Goal: Information Seeking & Learning: Learn about a topic

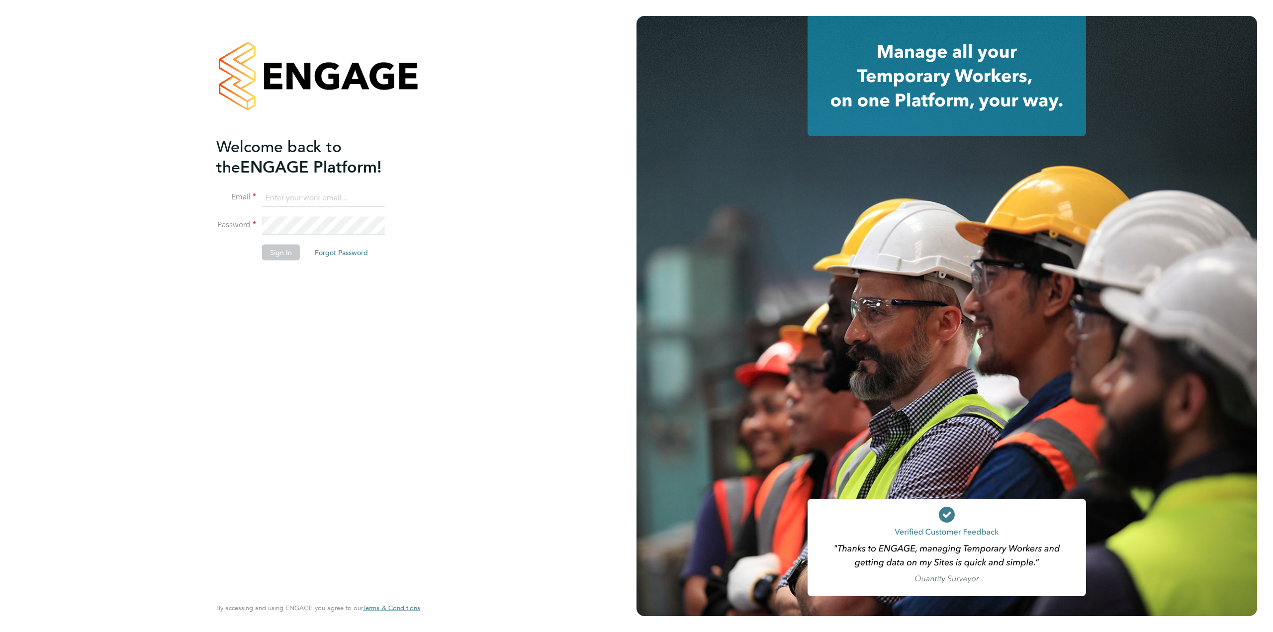
type input "stefan.mekki@randstad.co.uk"
click at [279, 249] on button "Sign In" at bounding box center [281, 253] width 38 height 16
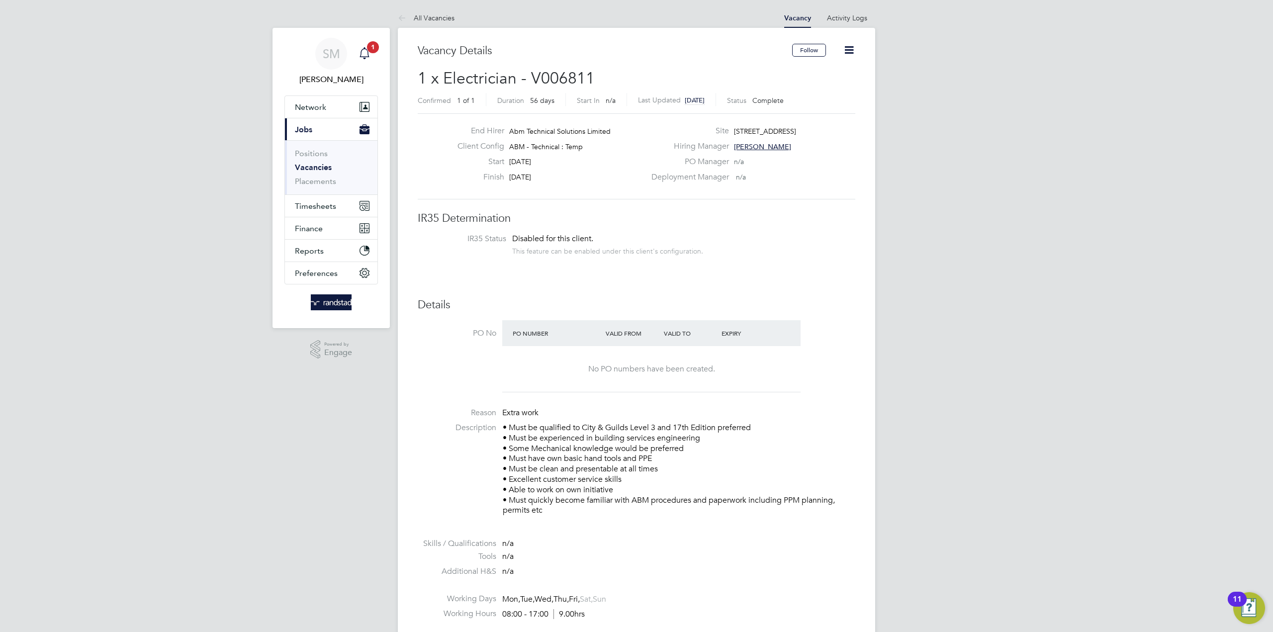
click at [364, 56] on icon "Main navigation" at bounding box center [363, 52] width 9 height 10
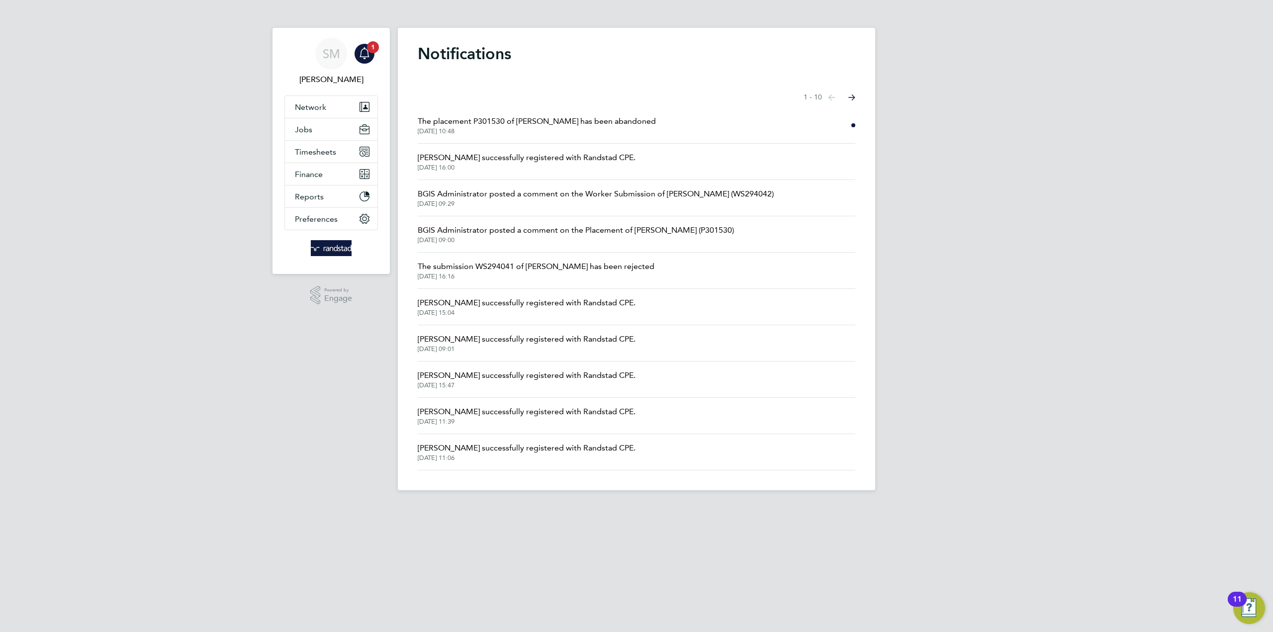
click at [529, 123] on span "The placement P301530 of [PERSON_NAME] has been abandoned" at bounding box center [537, 121] width 238 height 12
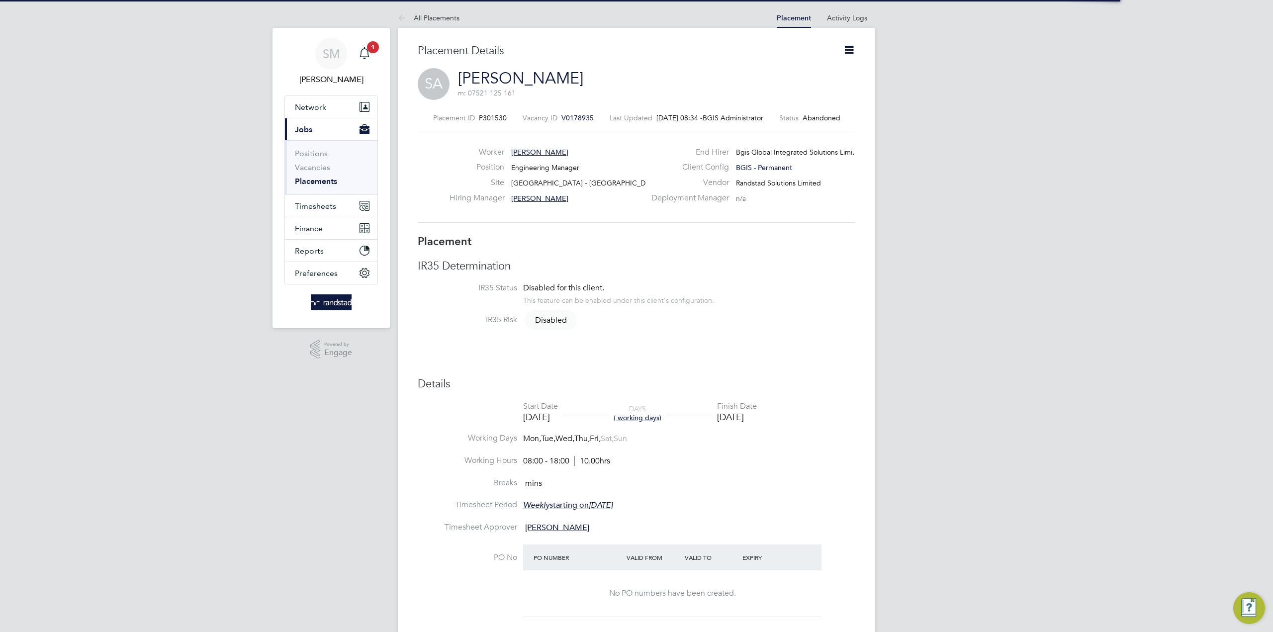
scroll to position [16, 196]
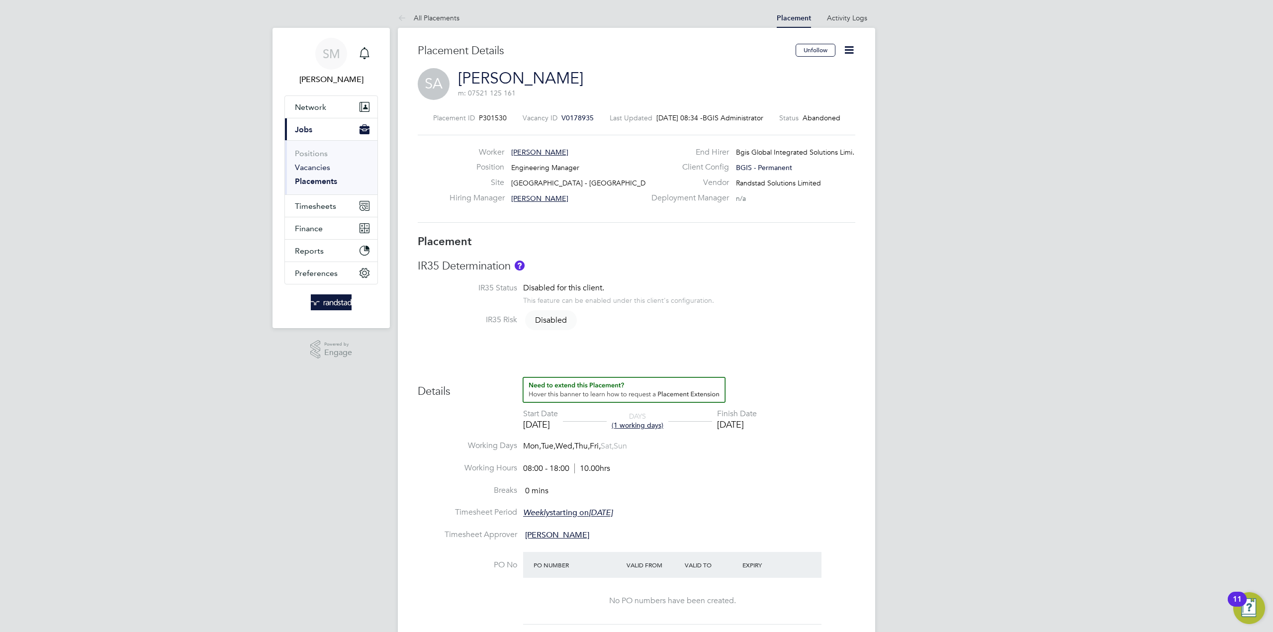
click at [314, 165] on link "Vacancies" at bounding box center [312, 167] width 35 height 9
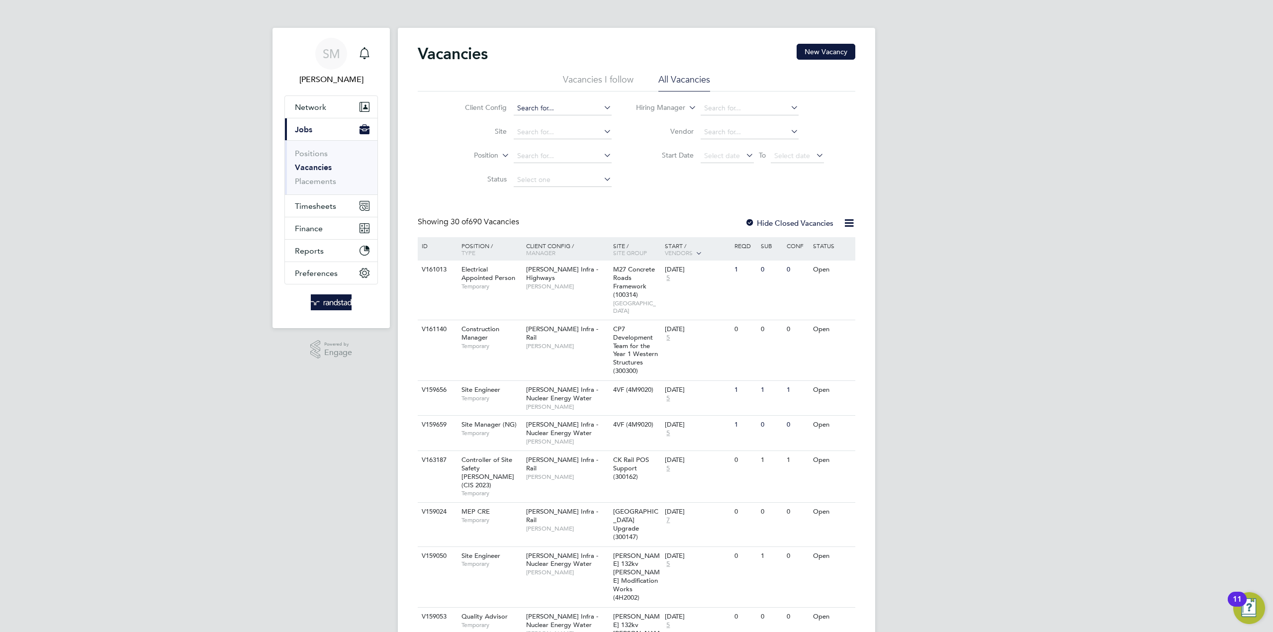
click at [541, 108] on input at bounding box center [563, 108] width 98 height 14
click at [565, 160] on li "BGIS - Temporary" at bounding box center [562, 162] width 99 height 13
type input "BGIS - Temporary"
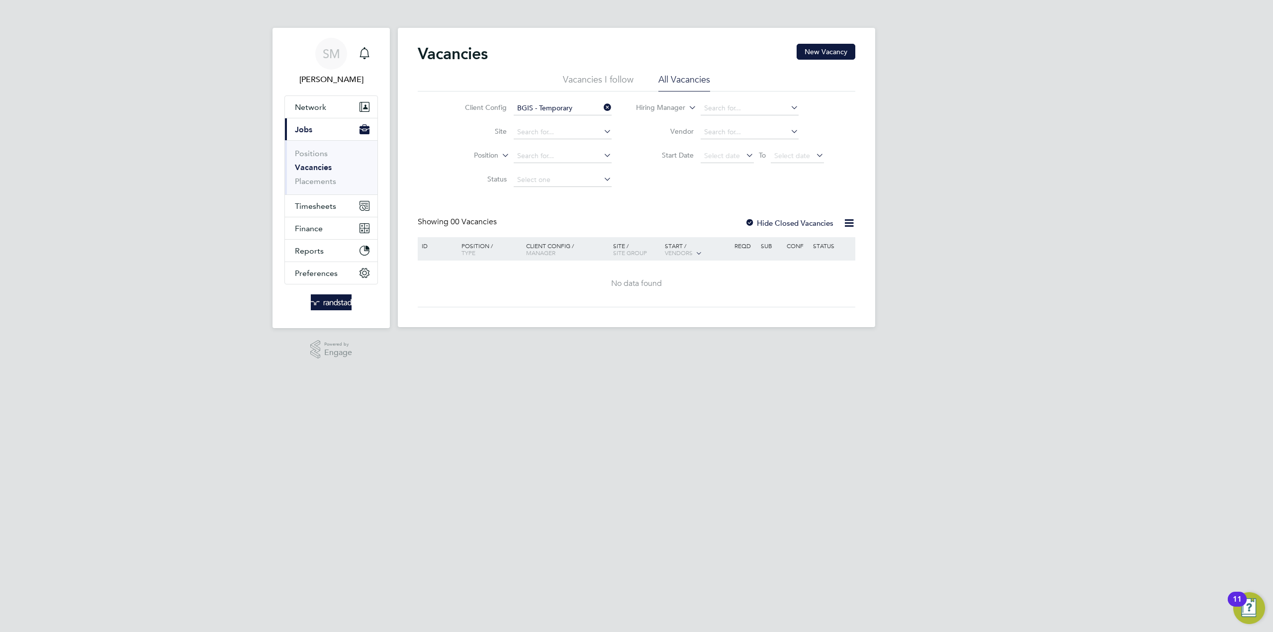
click at [602, 104] on icon at bounding box center [602, 107] width 0 height 14
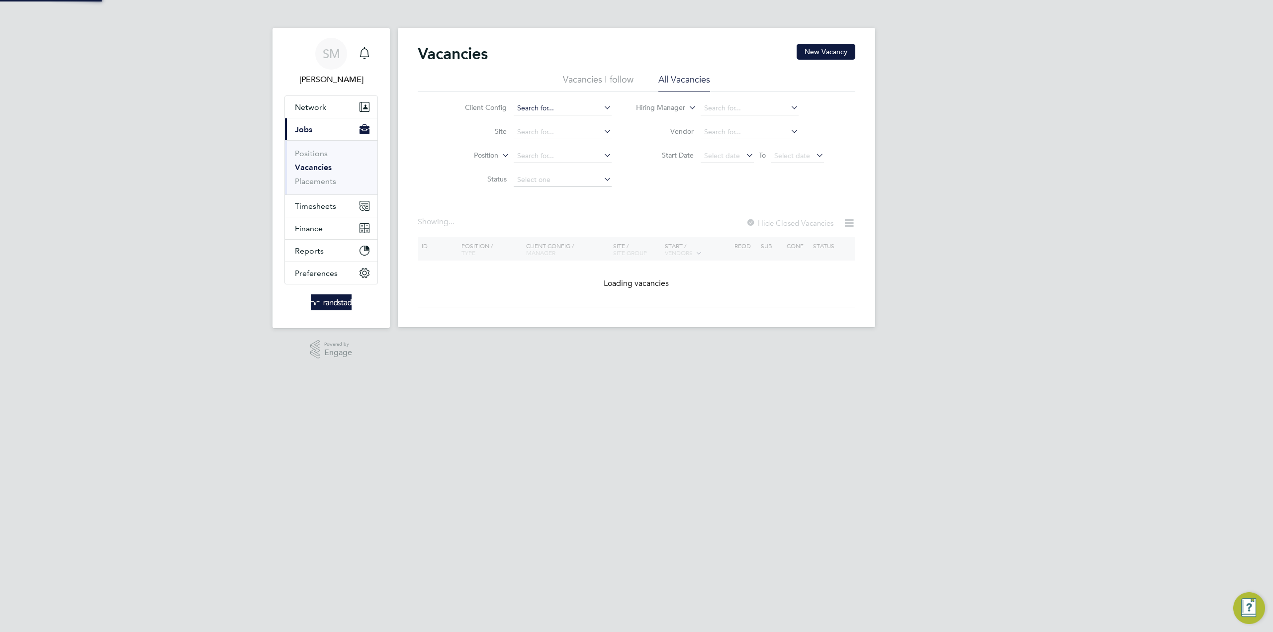
click at [548, 108] on input at bounding box center [563, 108] width 98 height 14
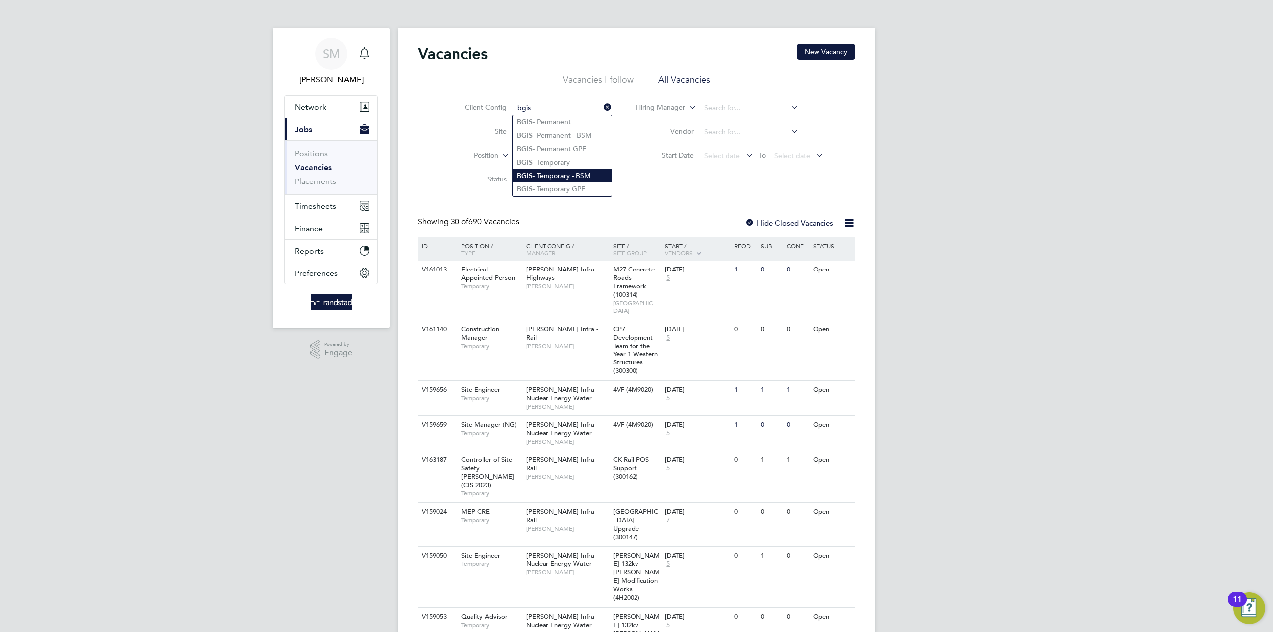
click at [564, 172] on li "BGIS - Temporary - BSM" at bounding box center [562, 175] width 99 height 13
type input "BGIS - Temporary - BSM"
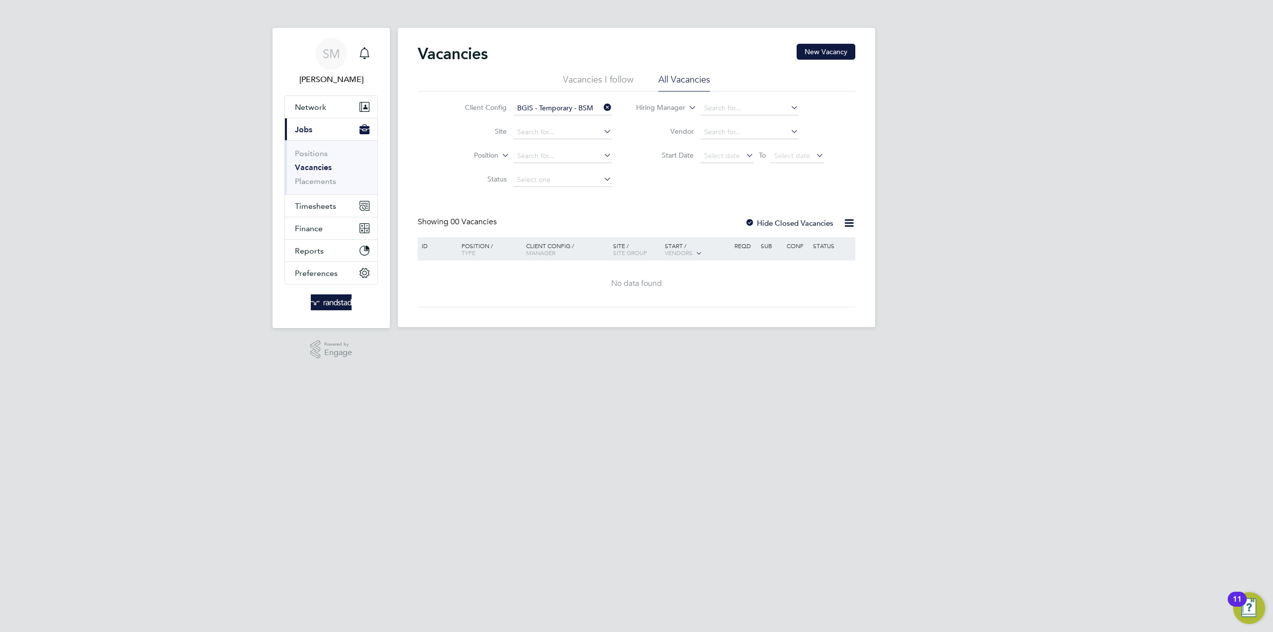
click at [602, 106] on icon at bounding box center [602, 107] width 0 height 14
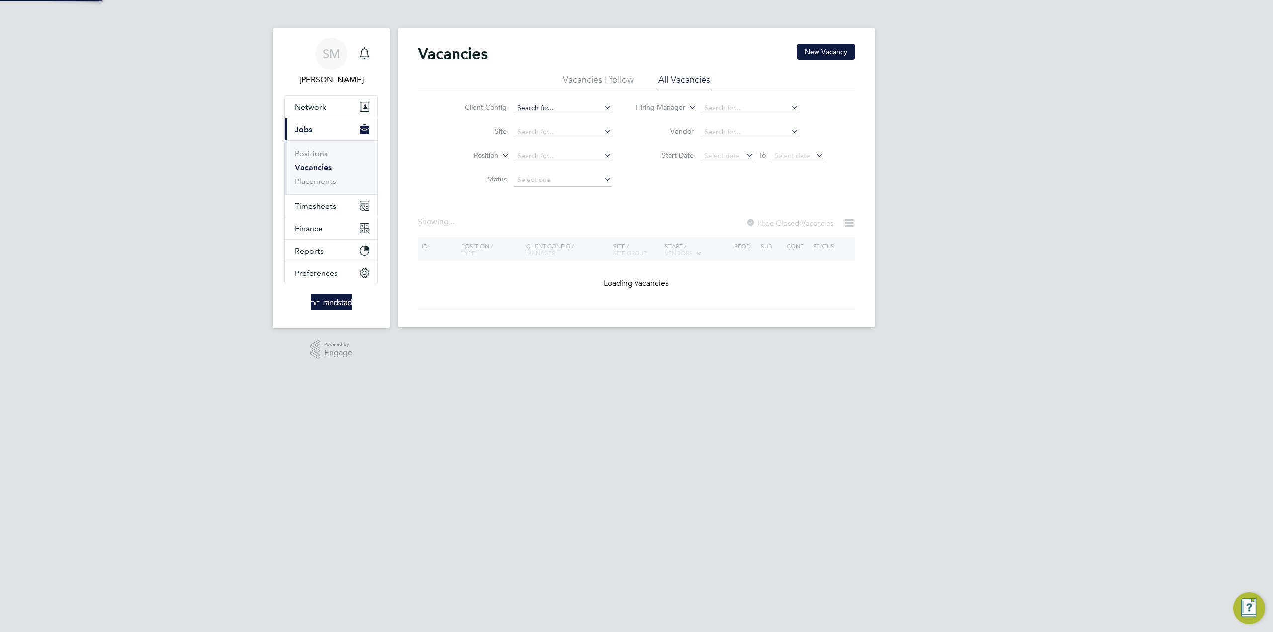
click at [549, 111] on input at bounding box center [563, 108] width 98 height 14
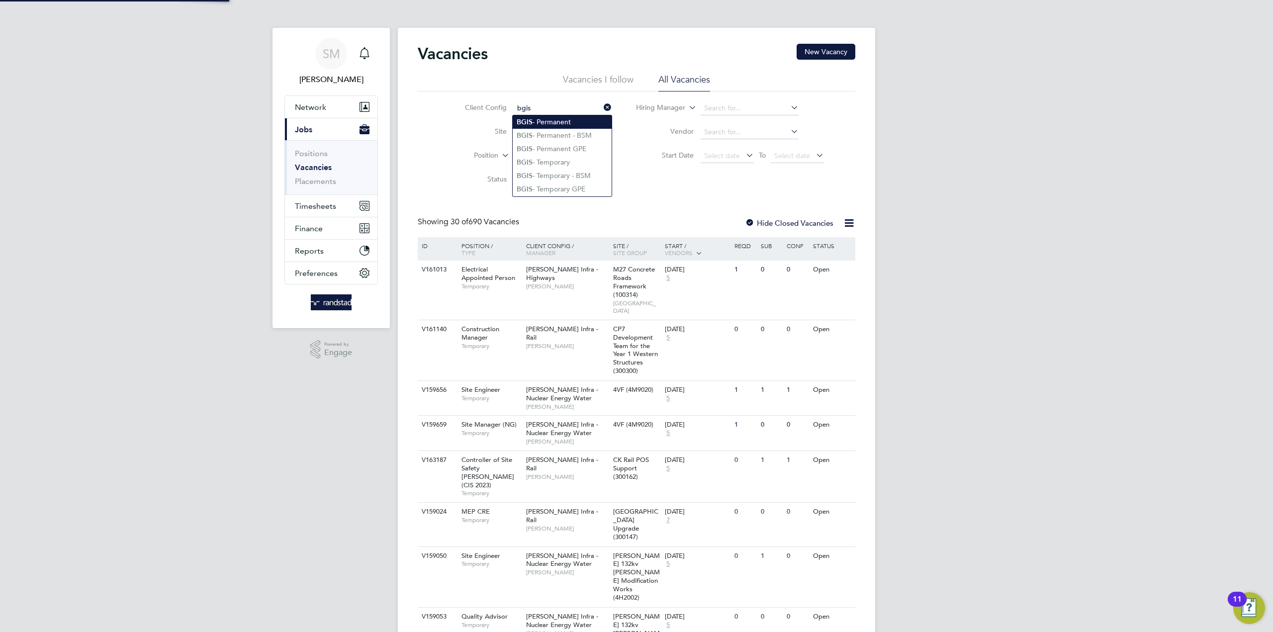
click at [550, 125] on li "BGIS - Permanent" at bounding box center [562, 121] width 99 height 13
type input "BGIS - Permanent"
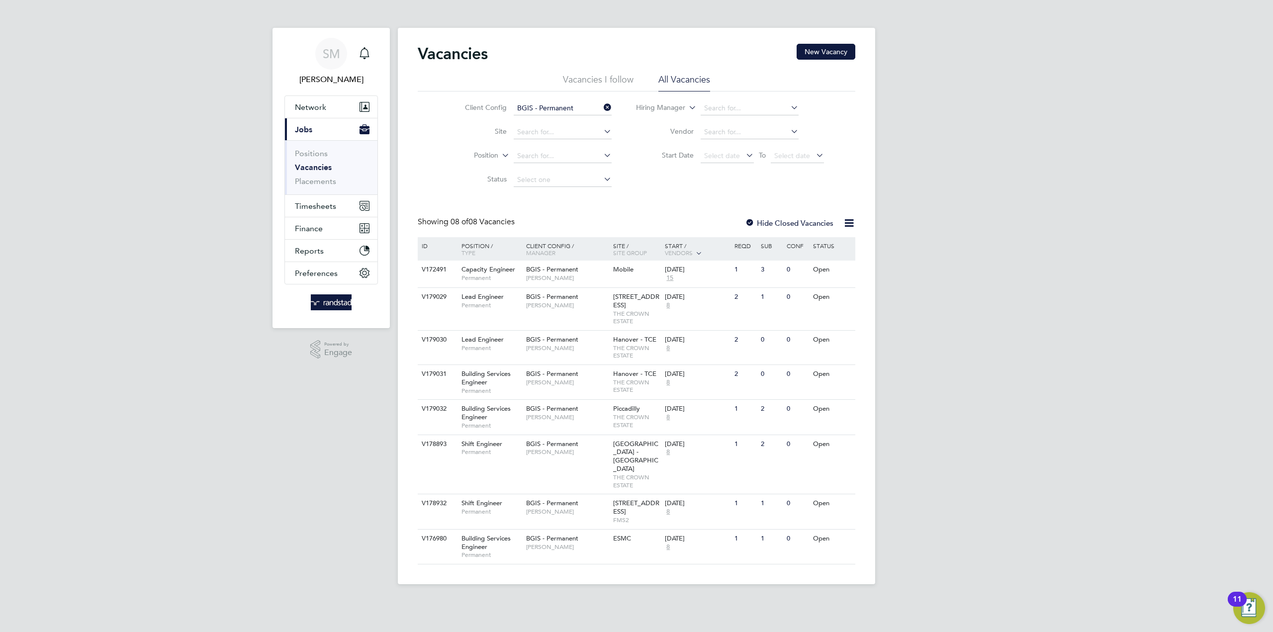
click at [602, 109] on icon at bounding box center [602, 107] width 0 height 14
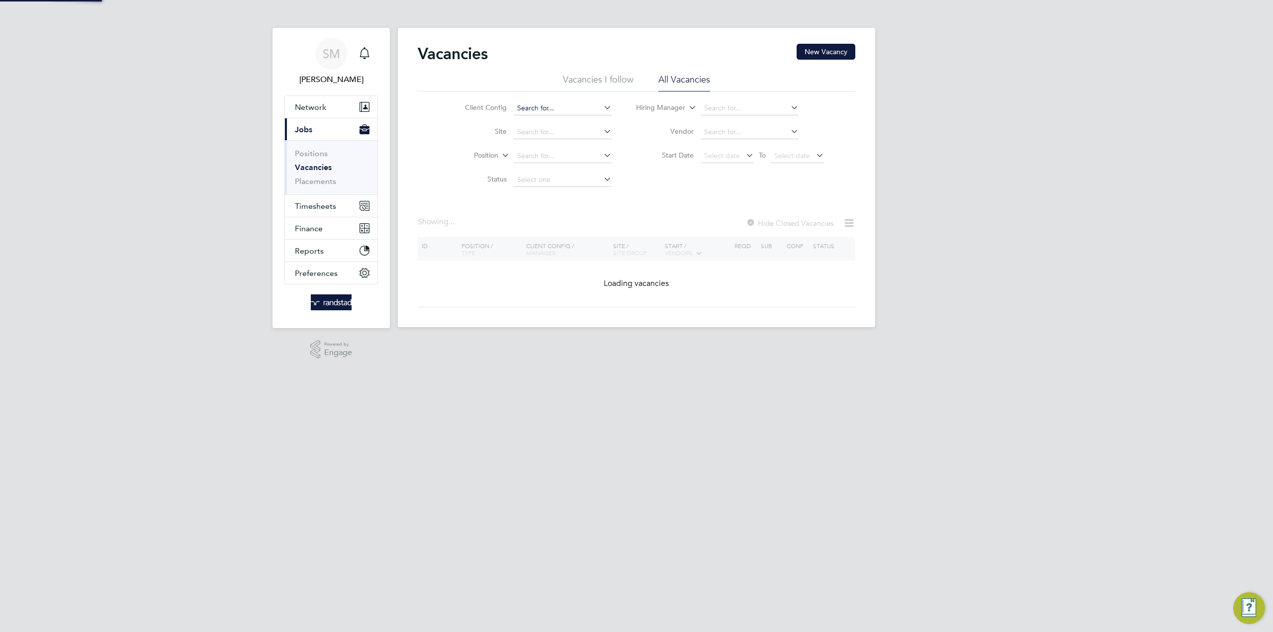
click at [564, 108] on input at bounding box center [563, 108] width 98 height 14
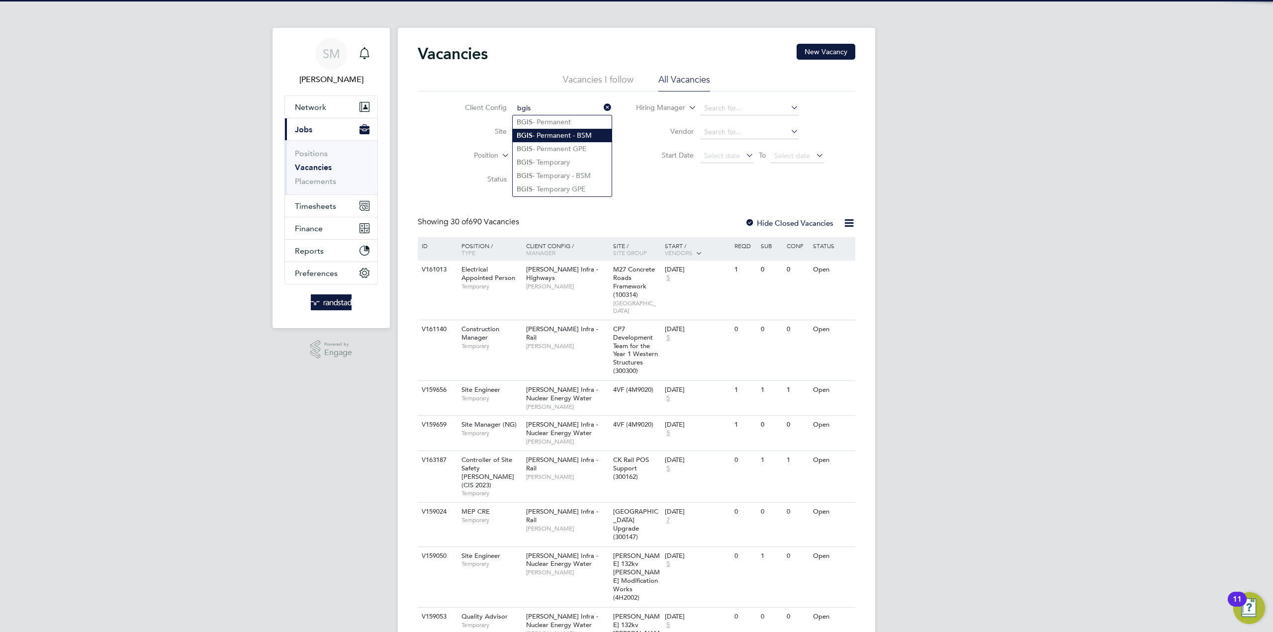
click at [571, 133] on li "BGIS - Permanent - BSM" at bounding box center [562, 135] width 99 height 13
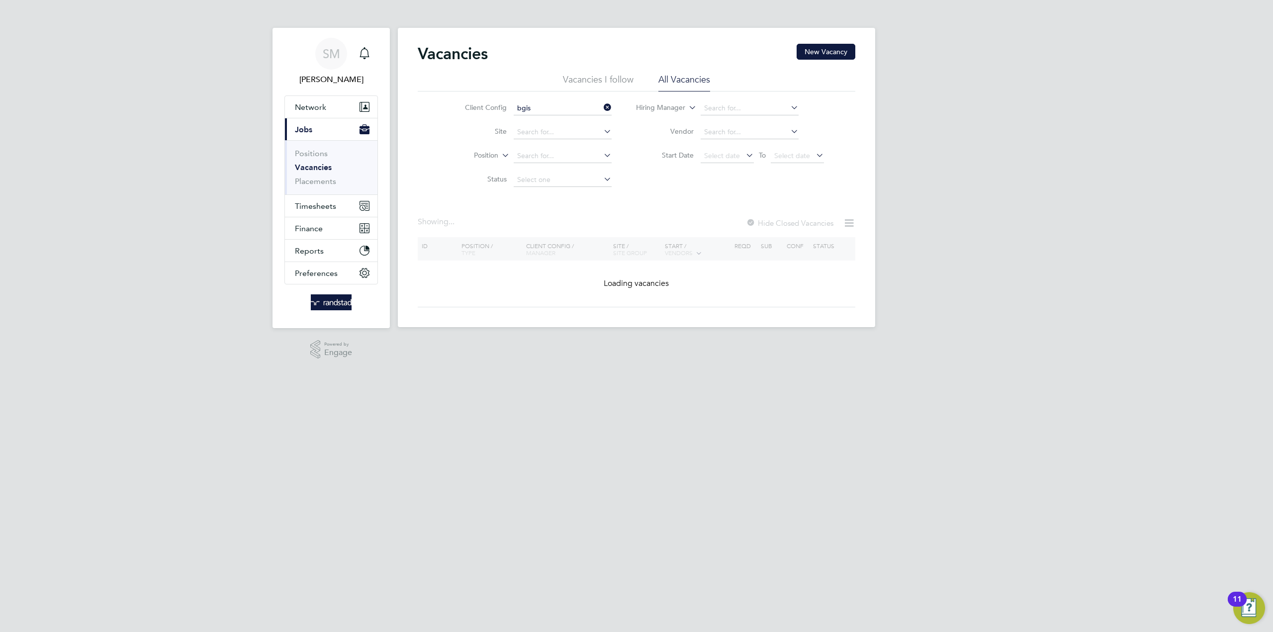
type input "BGIS - Permanent - BSM"
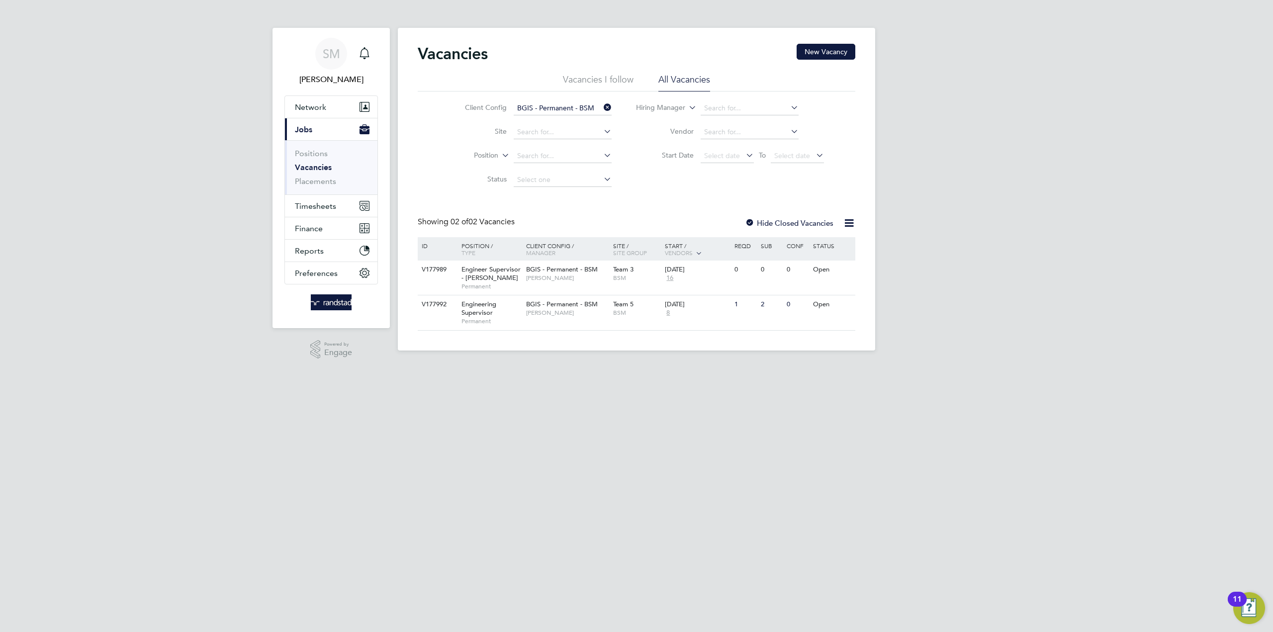
click at [602, 106] on icon at bounding box center [602, 107] width 0 height 14
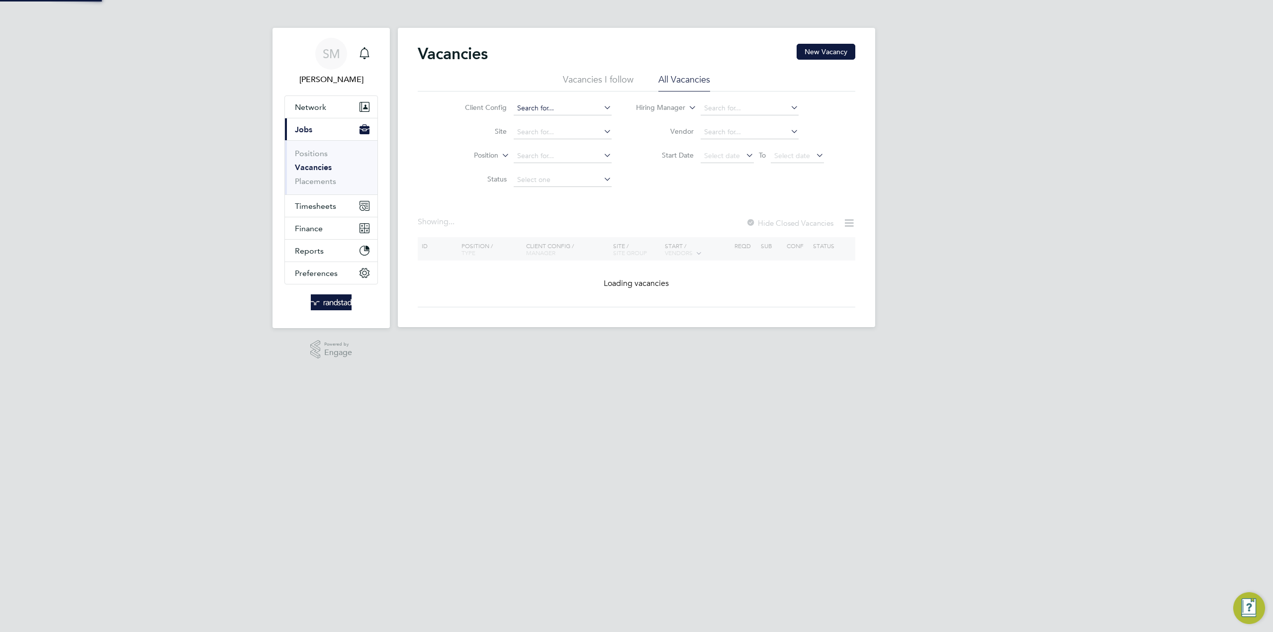
click at [559, 110] on input at bounding box center [563, 108] width 98 height 14
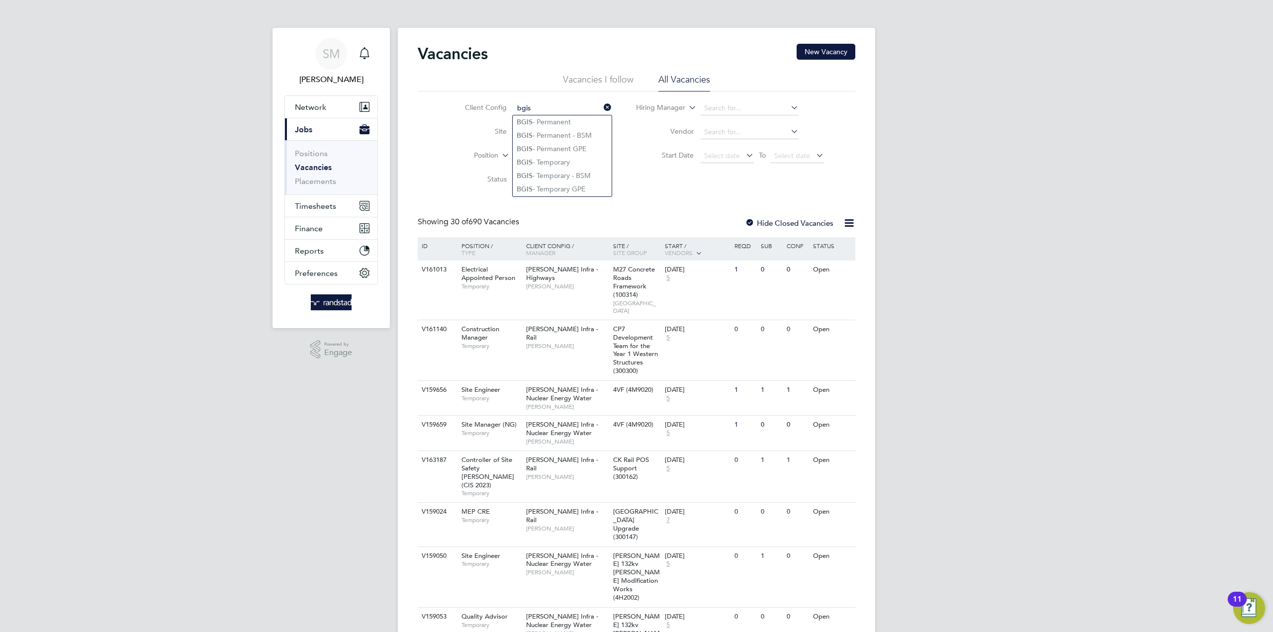
type input "bgis"
